Goal: Task Accomplishment & Management: Manage account settings

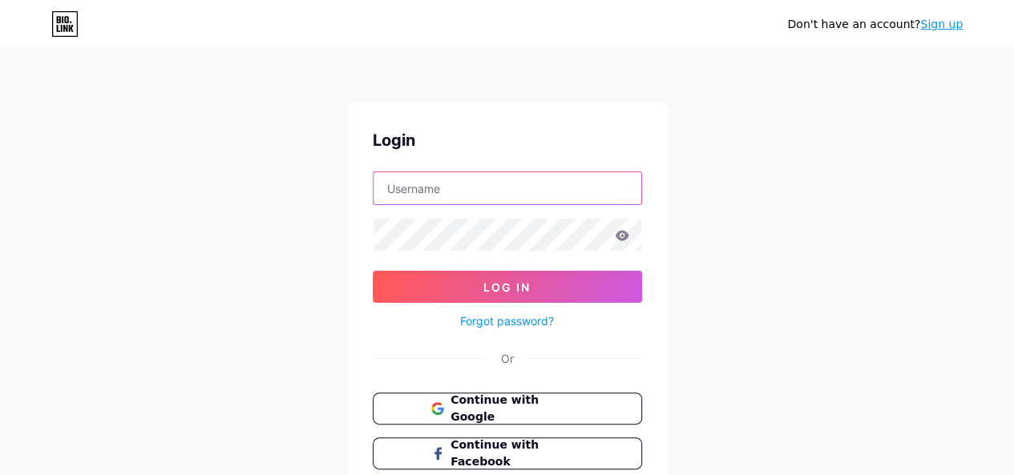
click at [486, 177] on input "text" at bounding box center [508, 188] width 268 height 32
type input "[EMAIL_ADDRESS][DOMAIN_NAME]"
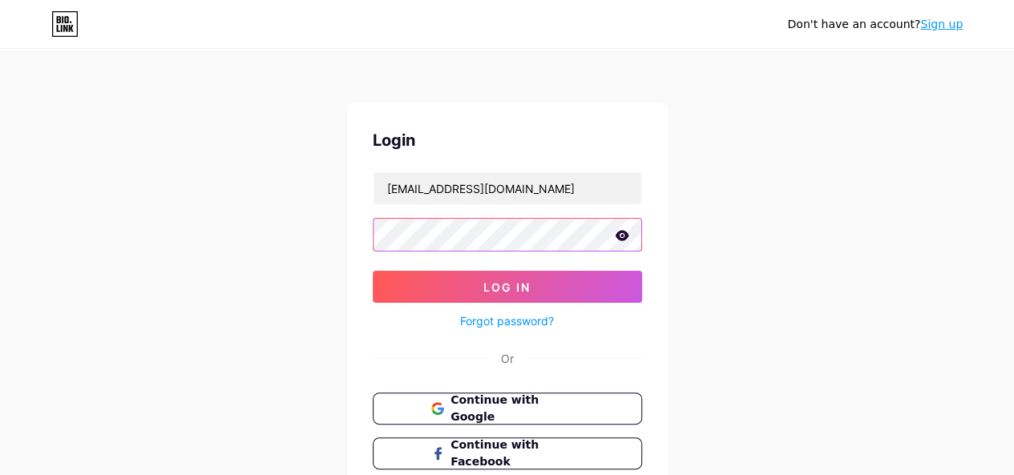
click at [373, 271] on button "Log In" at bounding box center [507, 287] width 269 height 32
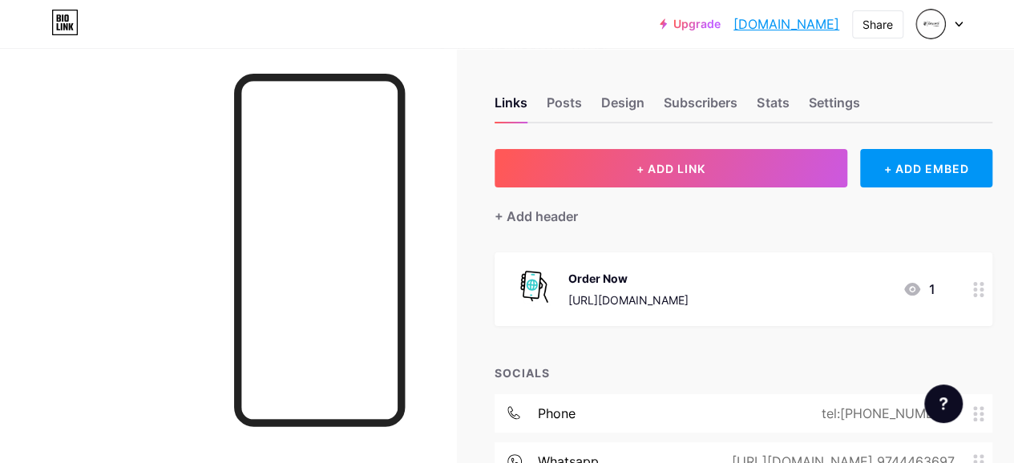
click at [956, 30] on div at bounding box center [939, 24] width 46 height 29
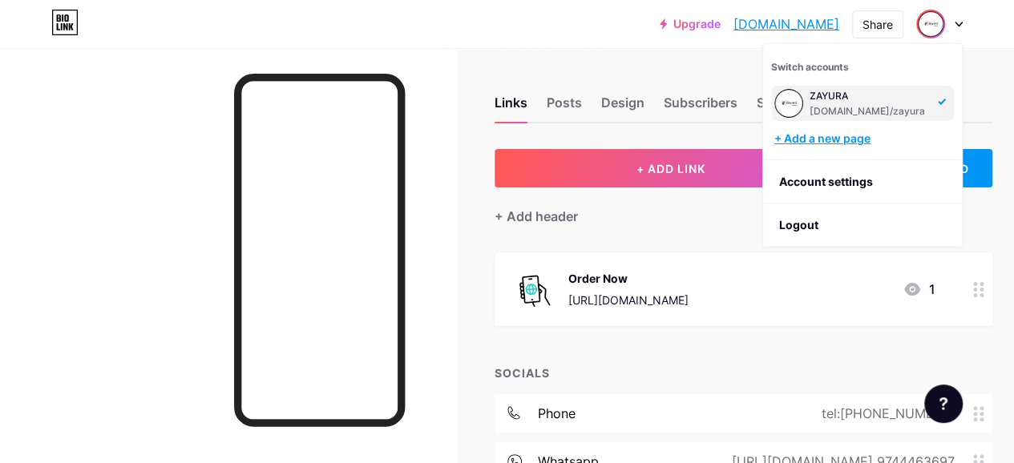
click at [853, 138] on div "+ Add a new page" at bounding box center [864, 139] width 180 height 16
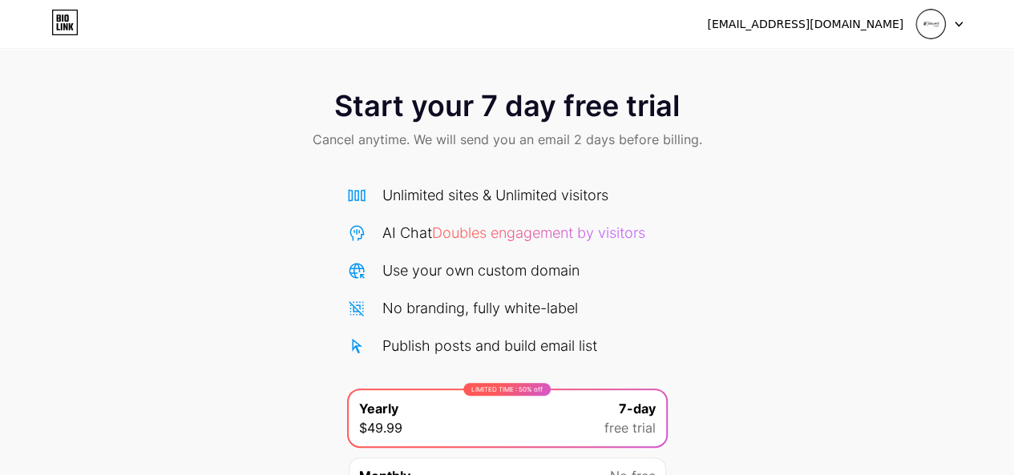
click at [952, 25] on div at bounding box center [939, 24] width 46 height 29
click at [887, 25] on div "[EMAIL_ADDRESS][DOMAIN_NAME]" at bounding box center [805, 24] width 196 height 17
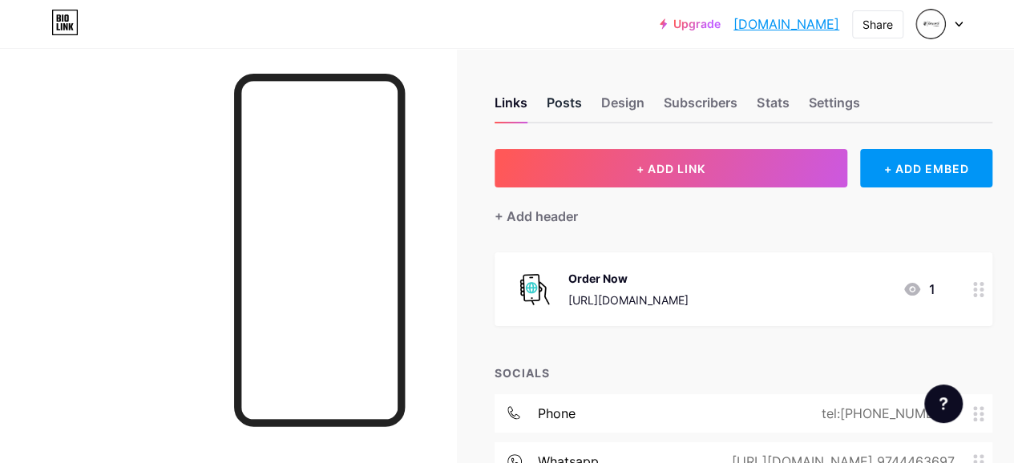
click at [568, 93] on div "Posts" at bounding box center [564, 107] width 35 height 29
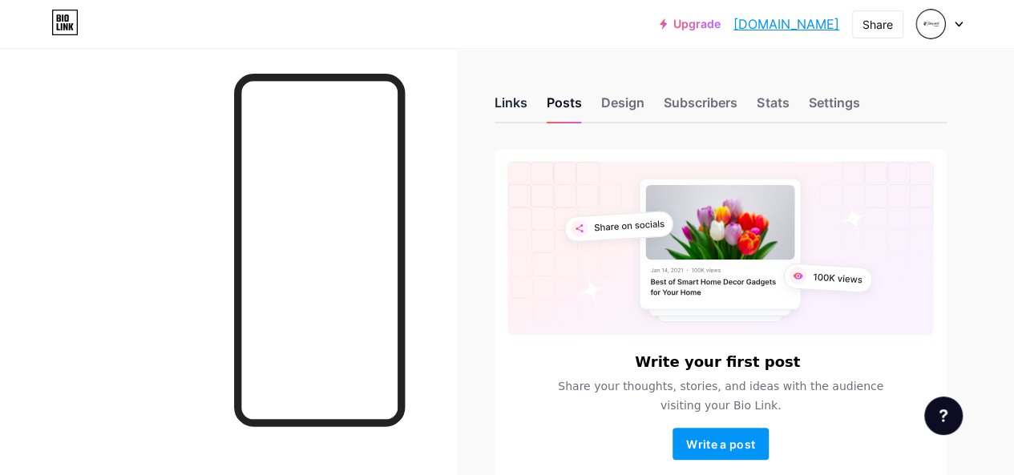
click at [509, 105] on div "Links" at bounding box center [511, 107] width 33 height 29
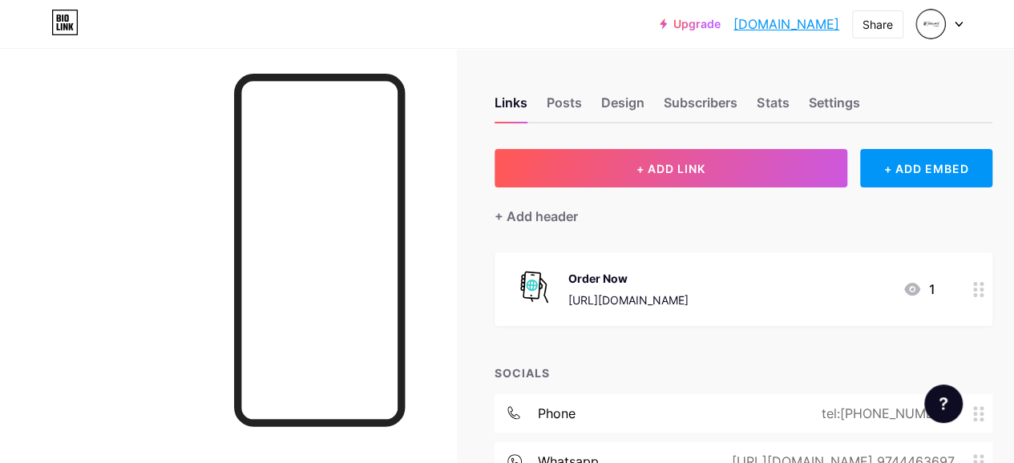
click at [952, 33] on div at bounding box center [939, 24] width 46 height 29
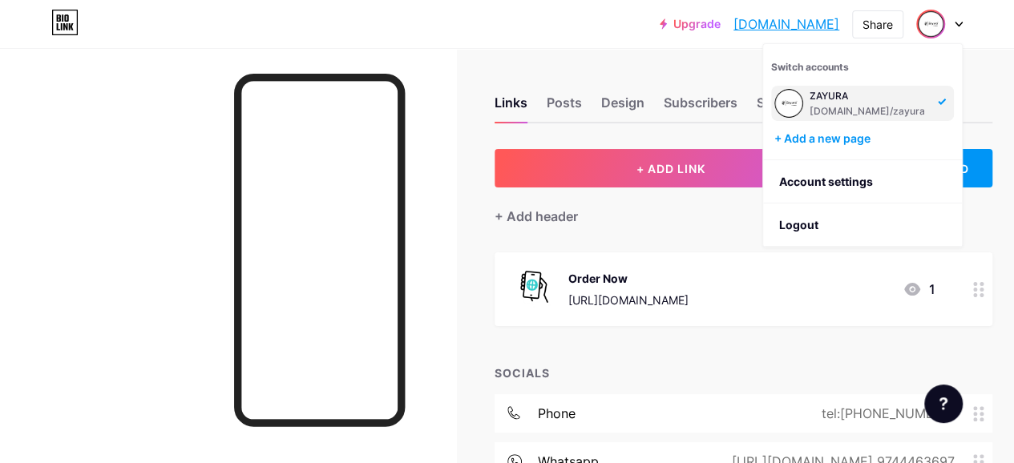
click at [827, 102] on div "ZAYURA" at bounding box center [869, 96] width 119 height 13
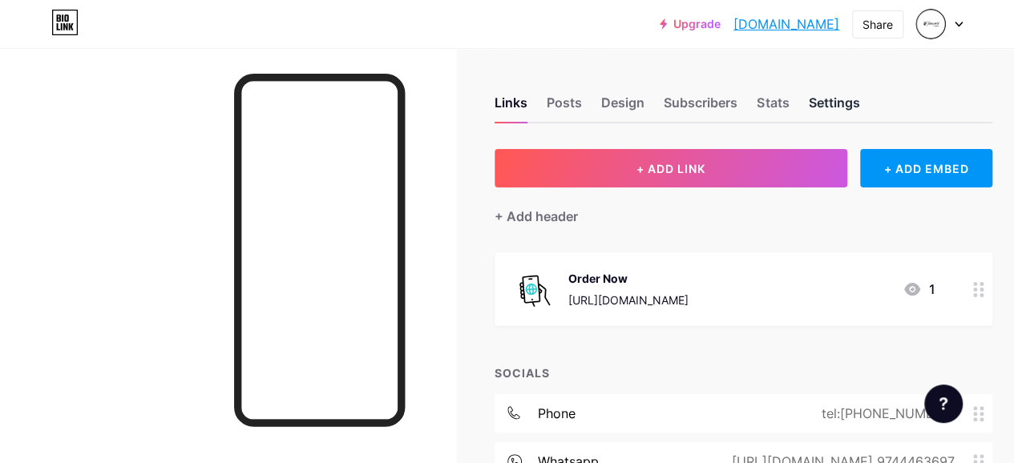
click at [858, 100] on div "Settings" at bounding box center [833, 107] width 51 height 29
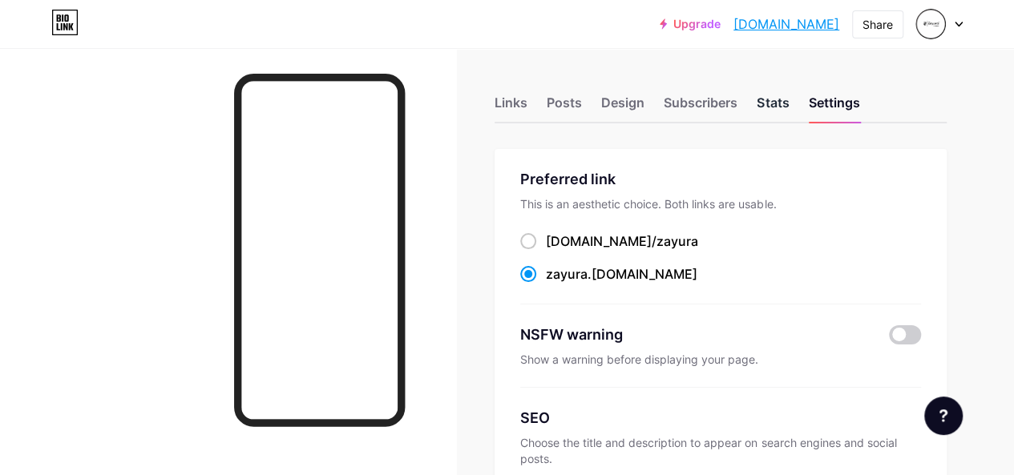
click at [774, 105] on div "Stats" at bounding box center [773, 107] width 32 height 29
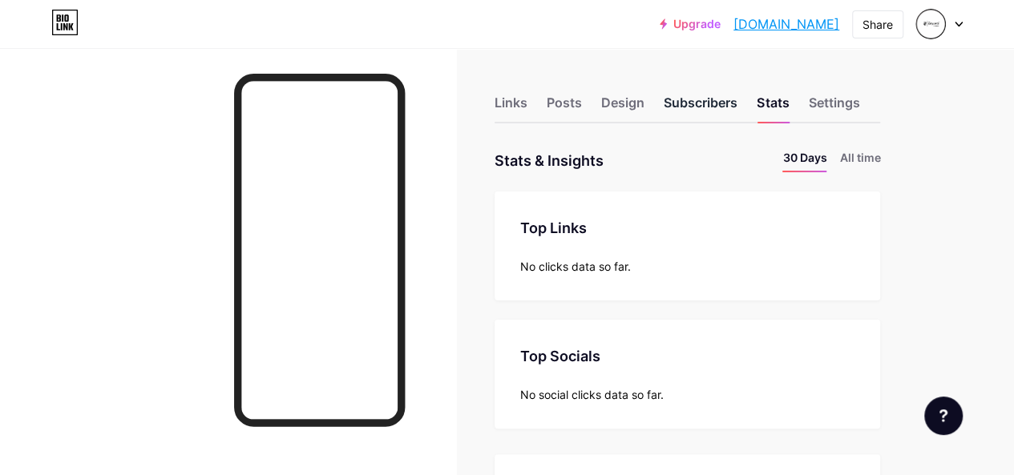
click at [697, 102] on div "Subscribers" at bounding box center [701, 107] width 74 height 29
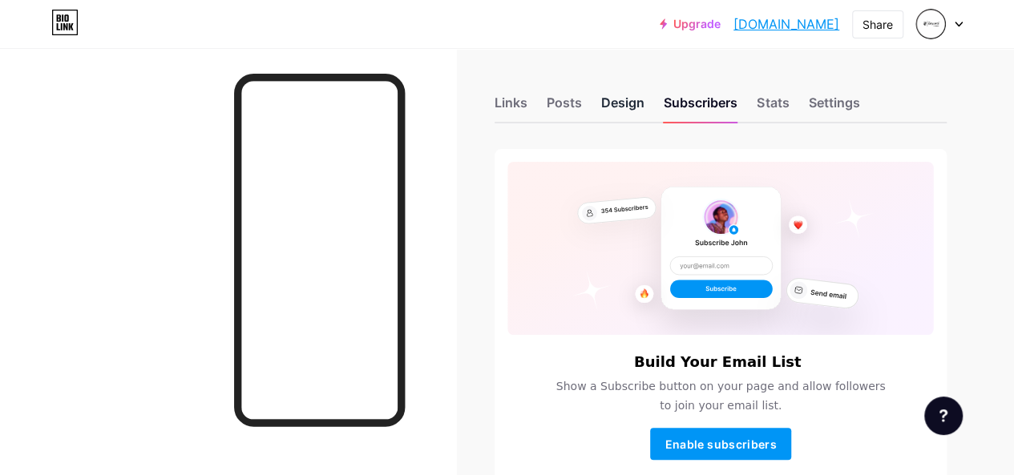
click at [628, 102] on div "Design" at bounding box center [622, 107] width 43 height 29
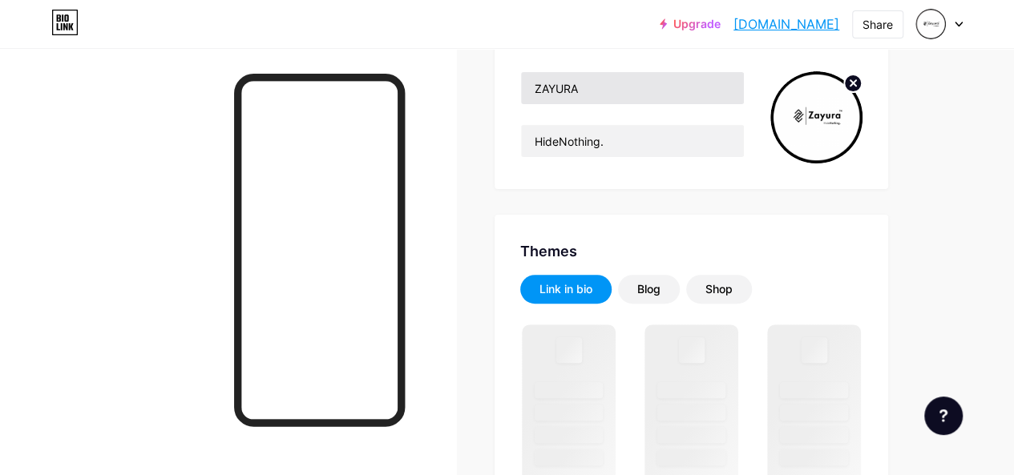
scroll to position [80, 0]
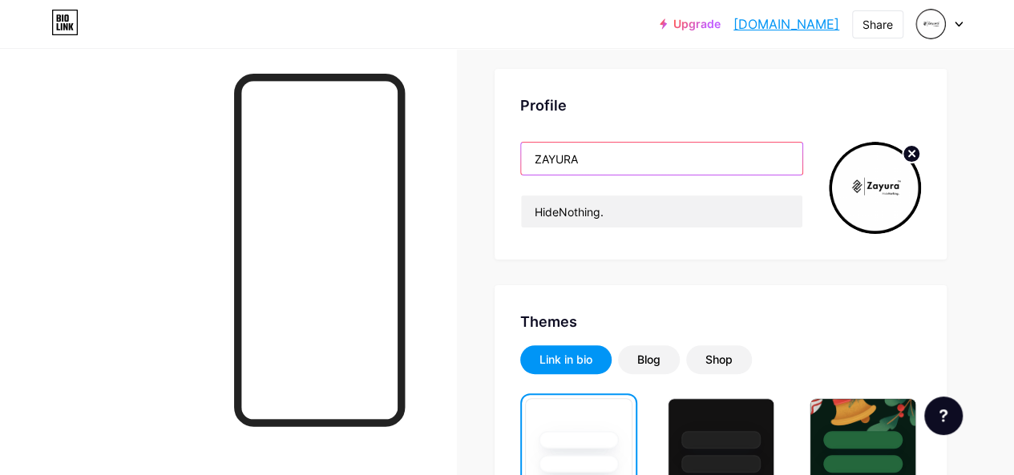
click at [689, 161] on input "ZAYURA" at bounding box center [661, 159] width 281 height 32
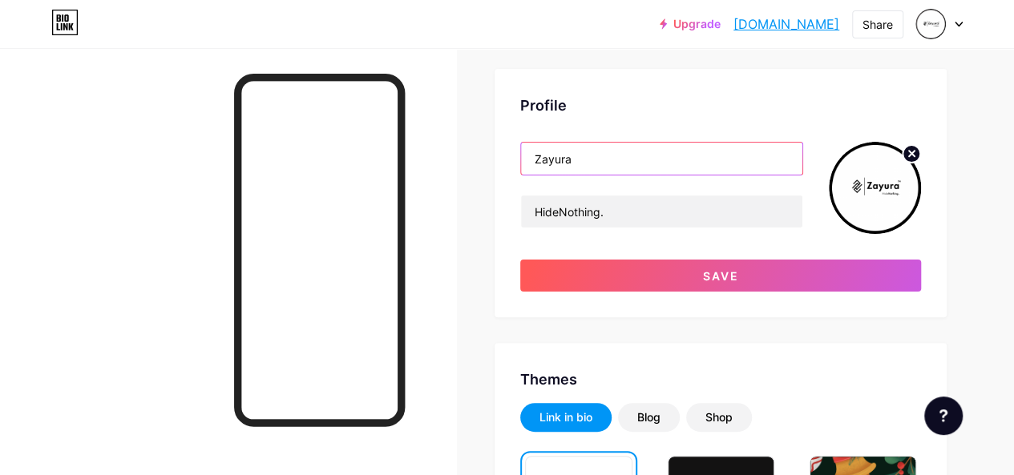
type input "Zayura"
click at [842, 105] on div "Profile" at bounding box center [720, 106] width 401 height 22
click at [912, 148] on circle at bounding box center [912, 154] width 18 height 18
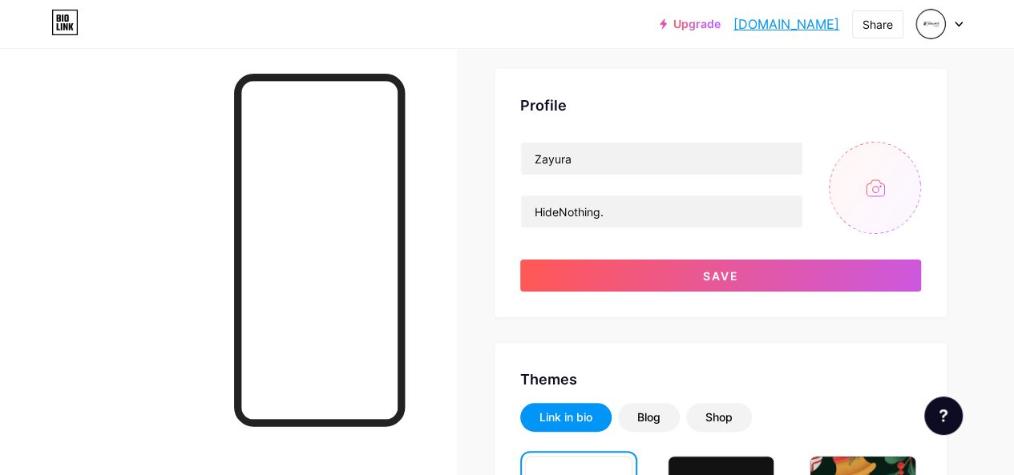
click at [885, 190] on input "file" at bounding box center [875, 188] width 92 height 92
type input "C:\fakepath\Zayura Official_TM_HideNothing_DP_Black Text Small & White BG.png"
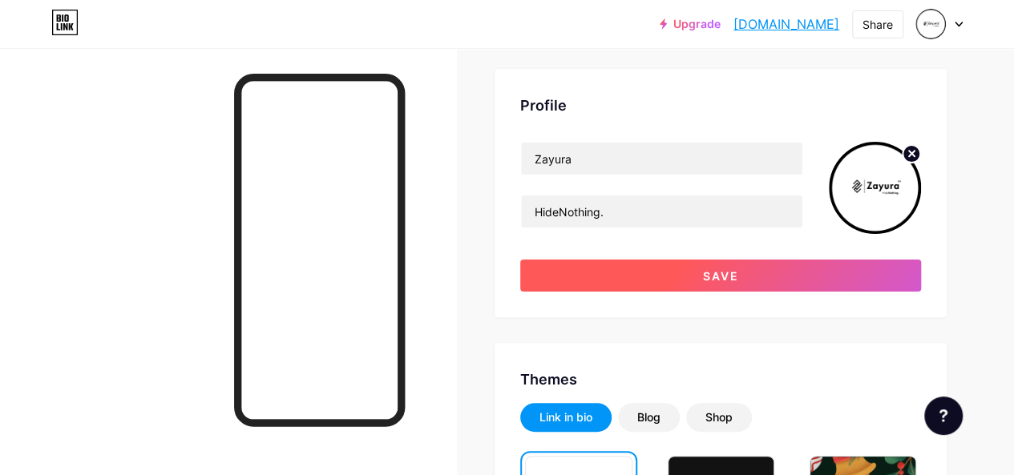
click at [768, 280] on button "Save" at bounding box center [720, 276] width 401 height 32
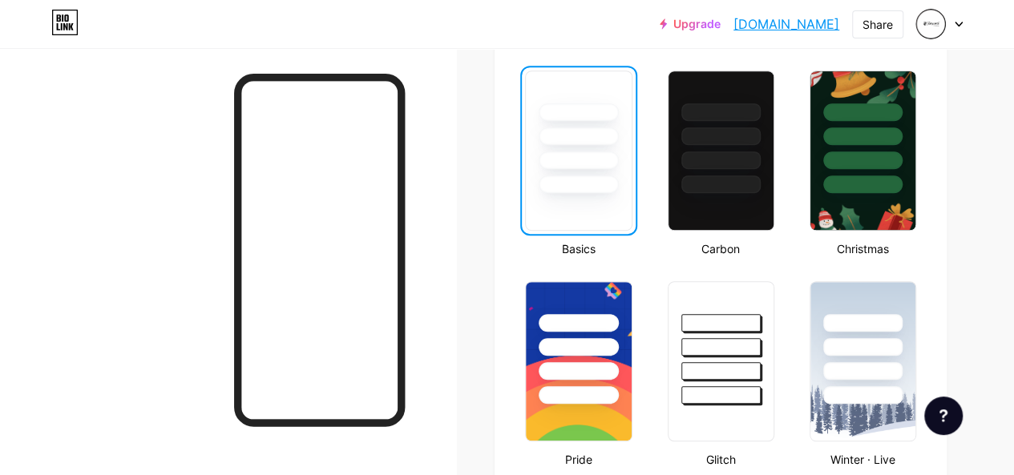
scroll to position [0, 0]
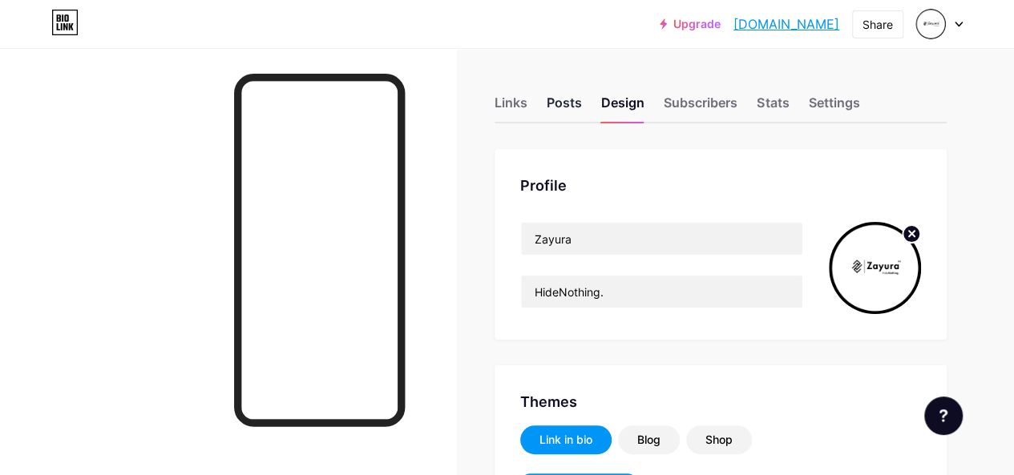
click at [564, 105] on div "Posts" at bounding box center [564, 107] width 35 height 29
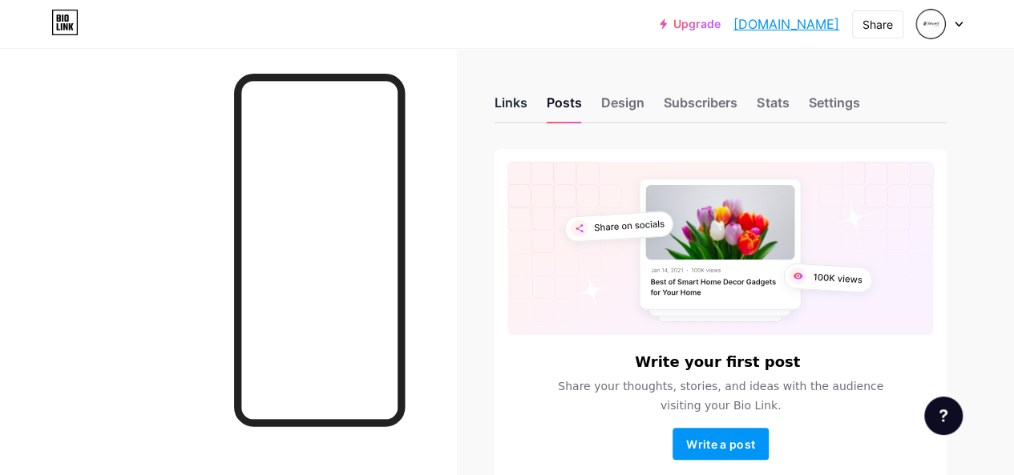
click at [527, 101] on div "Links" at bounding box center [511, 107] width 33 height 29
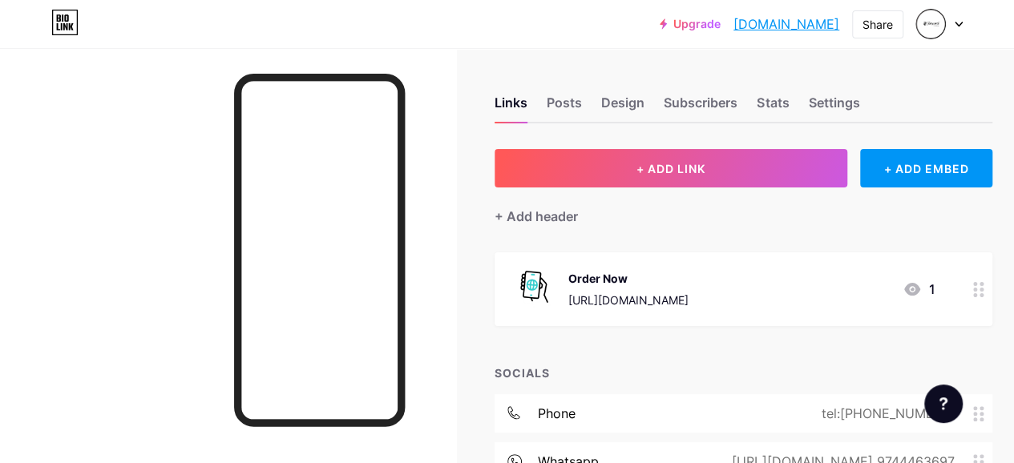
click at [954, 25] on div at bounding box center [939, 24] width 46 height 29
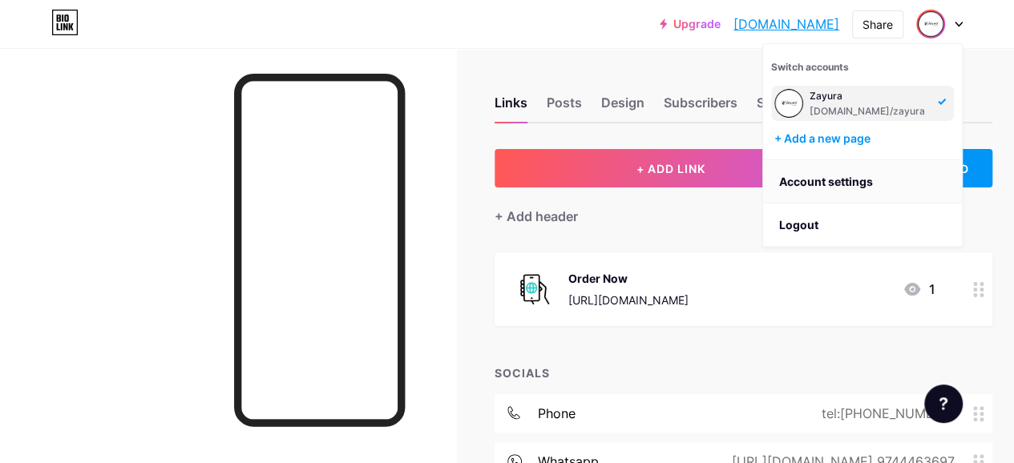
click at [868, 179] on link "Account settings" at bounding box center [862, 181] width 199 height 43
